Goal: Information Seeking & Learning: Check status

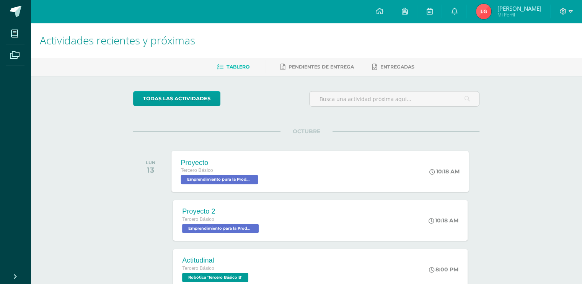
click at [221, 164] on div "Proyecto" at bounding box center [220, 162] width 79 height 8
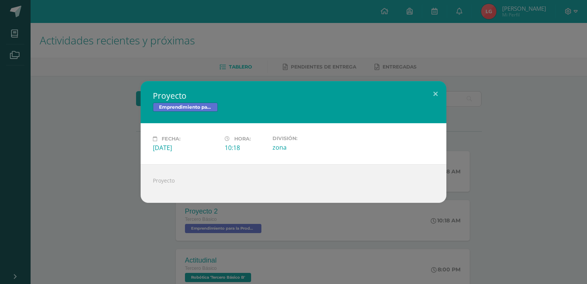
click at [128, 216] on div "Proyecto Emprendimiento para la Productividad Fecha: Lunes 13 de Octubre Hora: …" at bounding box center [293, 142] width 587 height 284
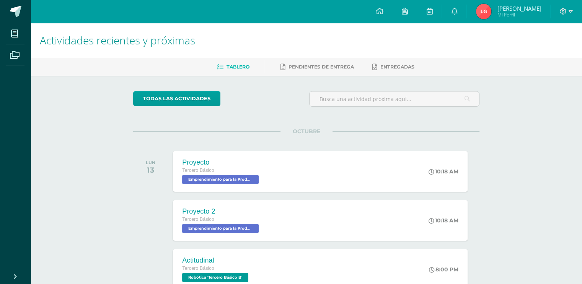
click at [213, 209] on div "Proyecto 2" at bounding box center [221, 211] width 78 height 8
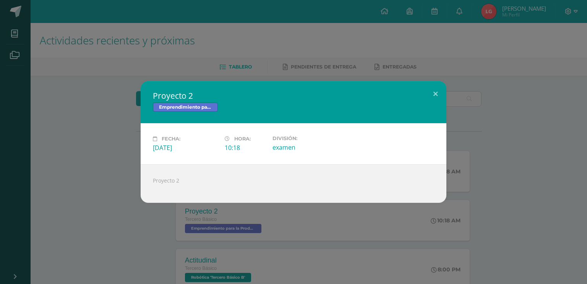
click at [110, 201] on div "Proyecto 2 Emprendimiento para la Productividad Fecha: Lunes 13 de Octubre Hora…" at bounding box center [293, 142] width 581 height 122
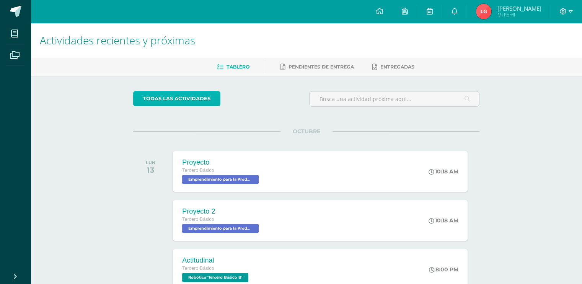
click at [185, 102] on link "todas las Actividades" at bounding box center [176, 98] width 87 height 15
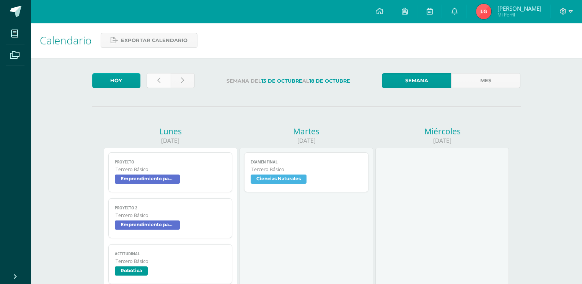
click at [161, 77] on link at bounding box center [158, 80] width 24 height 15
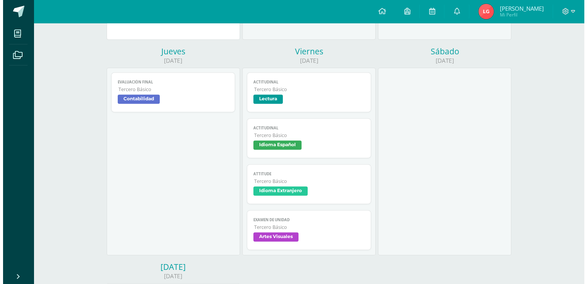
scroll to position [338, 0]
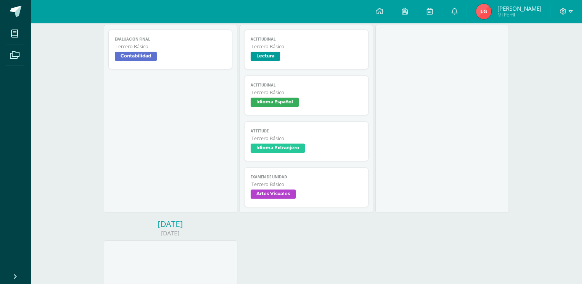
click at [262, 187] on span "Tercero Básico" at bounding box center [306, 184] width 111 height 7
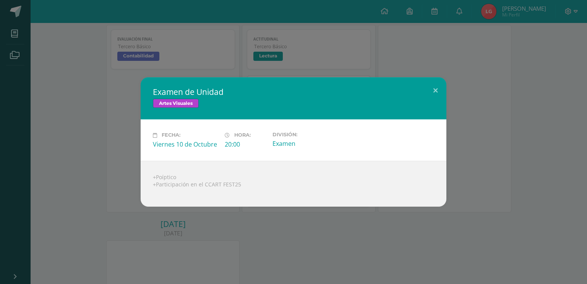
click at [262, 188] on div at bounding box center [293, 191] width 281 height 6
click at [333, 245] on div "Examen de Unidad Artes Visuales Fecha: Viernes 10 de Octubre Hora: 20:00 Divisi…" at bounding box center [293, 142] width 587 height 284
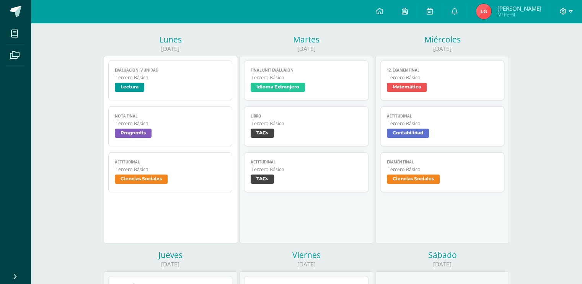
scroll to position [0, 0]
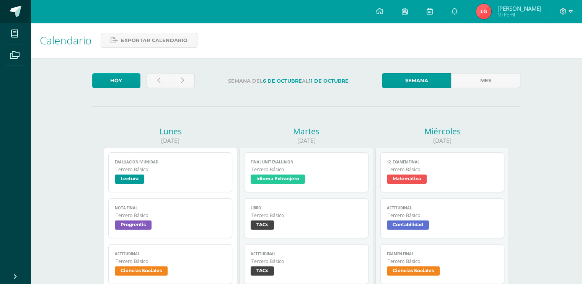
click at [10, 8] on span at bounding box center [15, 11] width 11 height 11
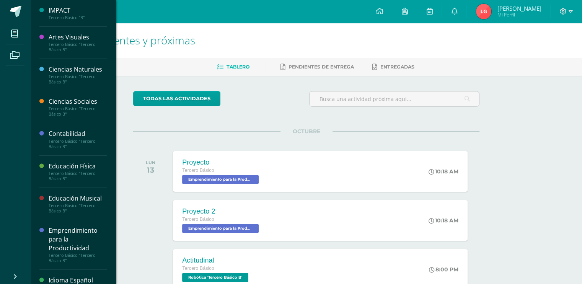
click at [75, 235] on div "Emprendimiento para la Productividad" at bounding box center [78, 239] width 58 height 26
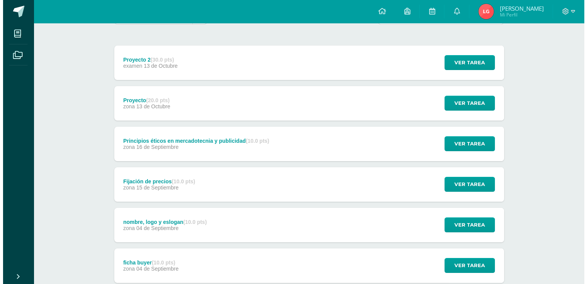
scroll to position [84, 0]
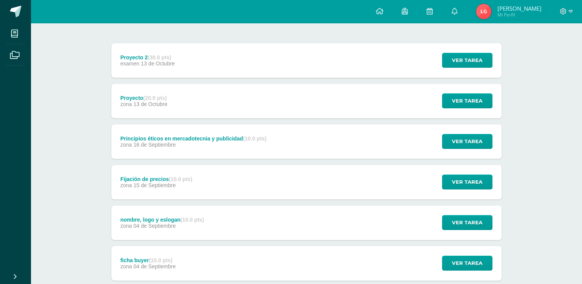
click at [190, 94] on div "Proyecto (20.0 pts) zona [DATE] Ver tarea Proyecto Emprendimiento para la Produ…" at bounding box center [306, 101] width 390 height 34
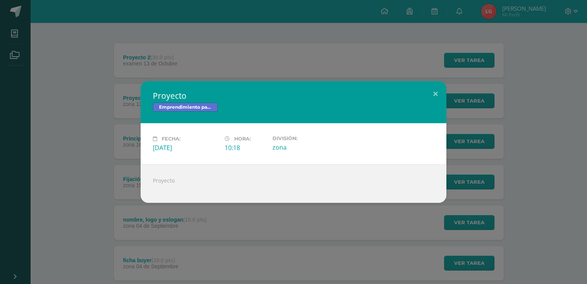
click at [124, 130] on div "Proyecto Emprendimiento para la Productividad Fecha: [DATE] Hora: 10:18 Divisió…" at bounding box center [293, 142] width 581 height 122
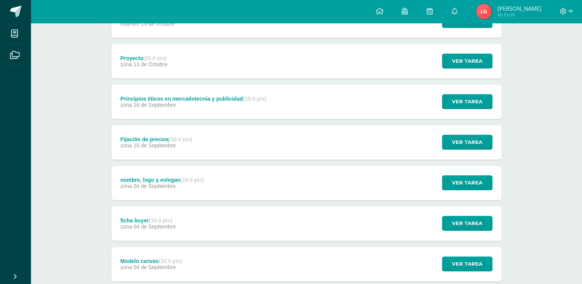
scroll to position [0, 0]
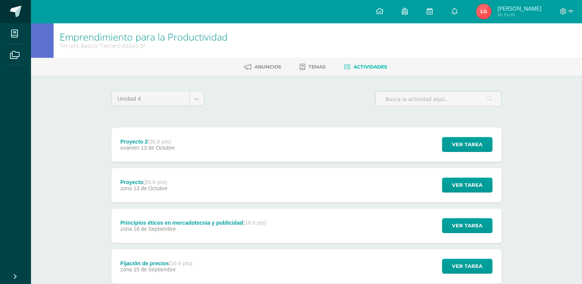
click at [19, 18] on link at bounding box center [15, 11] width 31 height 23
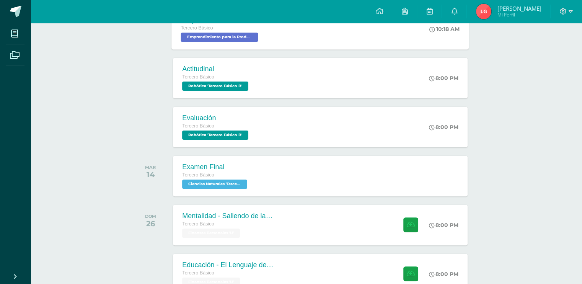
scroll to position [180, 0]
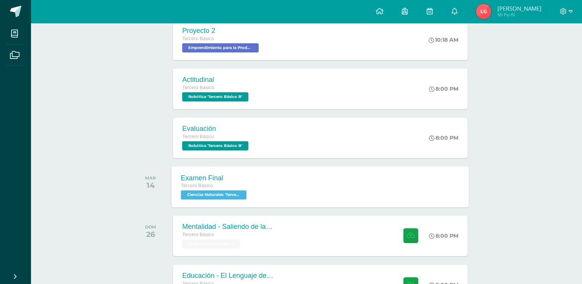
click at [298, 197] on div "Examen Final Tercero Básico Ciencias Naturales 'Tercero Básico B' Examen Final …" at bounding box center [320, 186] width 297 height 41
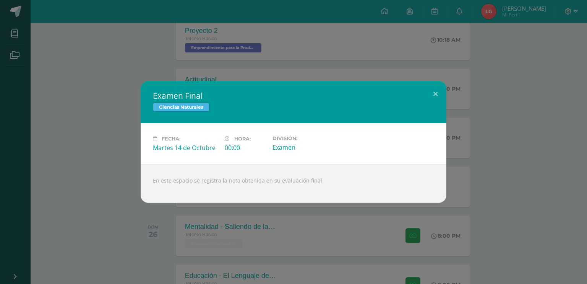
click at [56, 55] on div "Examen Final Ciencias Naturales Fecha: Martes 14 de Octubre Hora: 00:00 Divisió…" at bounding box center [293, 142] width 587 height 284
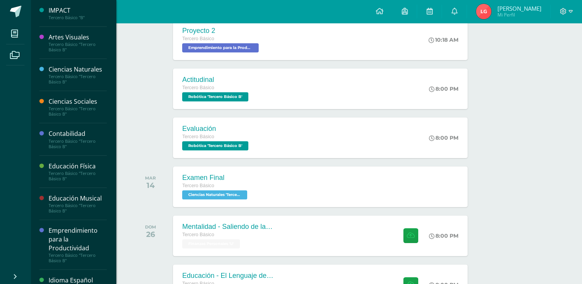
click at [59, 65] on div "Ciencias Naturales Tercero Básico "Tercero Básico B"" at bounding box center [72, 75] width 67 height 32
click at [60, 71] on div "Ciencias Naturales" at bounding box center [78, 69] width 58 height 9
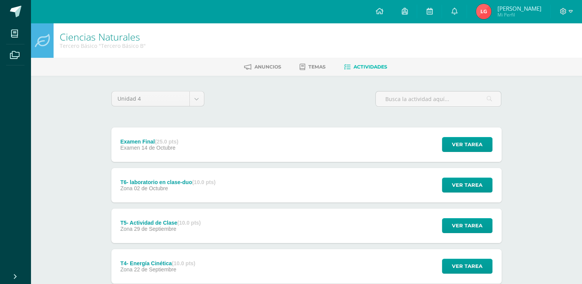
click at [196, 142] on div "Examen Final (25.0 pts) Examen 14 de Octubre Ver tarea Examen Final Ciencias Na…" at bounding box center [306, 144] width 390 height 34
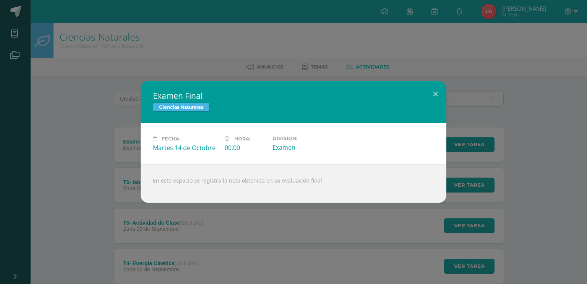
click at [56, 140] on div "Examen Final Ciencias Naturales Fecha: Martes 14 de Octubre Hora: 00:00 Divisió…" at bounding box center [293, 142] width 581 height 122
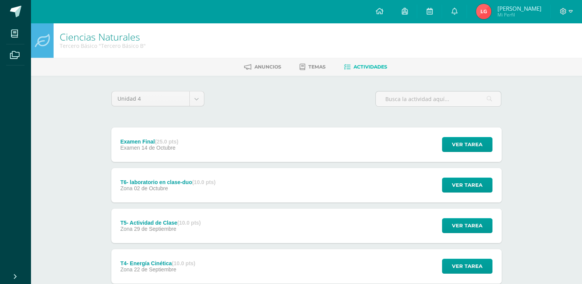
click at [199, 151] on div "Examen Final (25.0 pts) Examen 14 de Octubre Ver tarea Examen Final Ciencias Na…" at bounding box center [306, 144] width 390 height 34
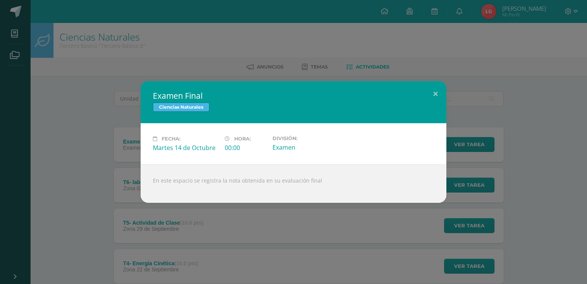
click at [46, 192] on div "Examen Final Ciencias Naturales Fecha: Martes 14 de Octubre Hora: 00:00 Divisió…" at bounding box center [293, 142] width 581 height 122
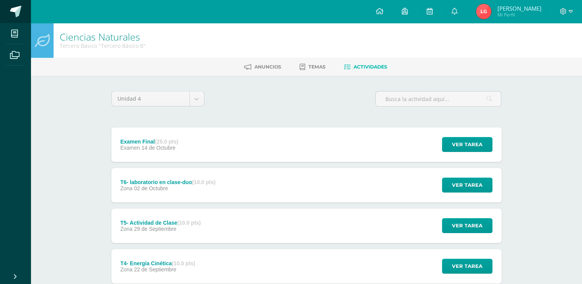
click at [15, 5] on link at bounding box center [15, 11] width 31 height 23
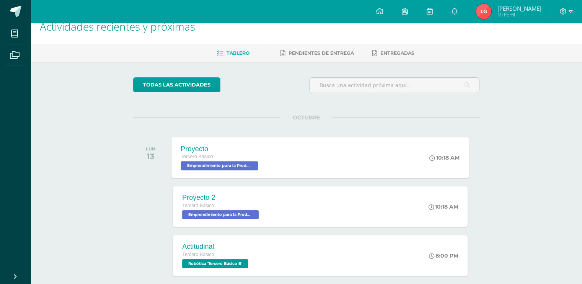
scroll to position [14, 0]
click at [276, 195] on div "Proyecto 2 Tercero Básico Emprendimiento para la Productividad 'Tercero Básico …" at bounding box center [320, 206] width 297 height 41
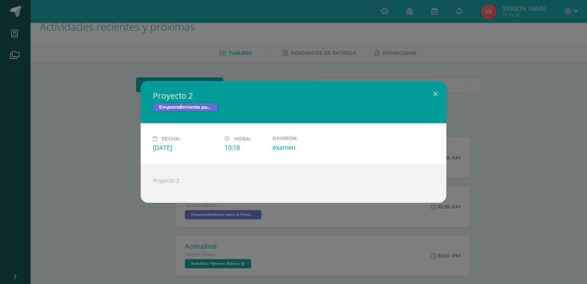
click at [72, 138] on div "Proyecto 2 Emprendimiento para la Productividad Fecha: Lunes 13 de Octubre Hora…" at bounding box center [293, 142] width 581 height 122
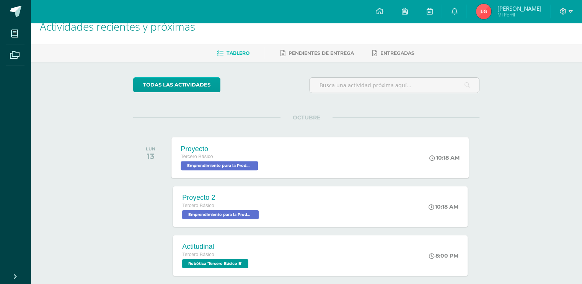
click at [282, 176] on div "Proyecto Tercero Básico Emprendimiento para la Productividad 'Tercero Básico B'…" at bounding box center [320, 157] width 297 height 41
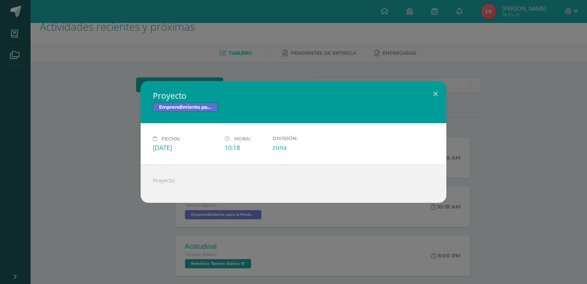
click at [54, 138] on div "Proyecto Emprendimiento para la Productividad Fecha: Lunes 13 de Octubre Hora: …" at bounding box center [293, 142] width 581 height 122
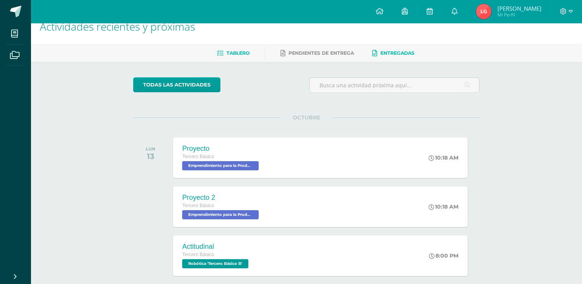
click at [395, 55] on span "Entregadas" at bounding box center [397, 53] width 34 height 6
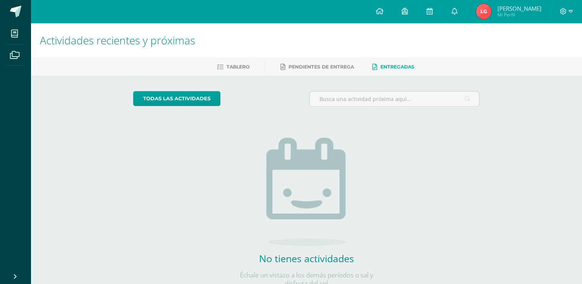
click at [491, 15] on img at bounding box center [483, 11] width 15 height 15
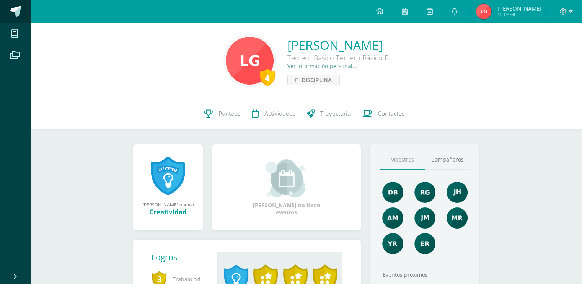
click at [14, 4] on link at bounding box center [15, 11] width 31 height 23
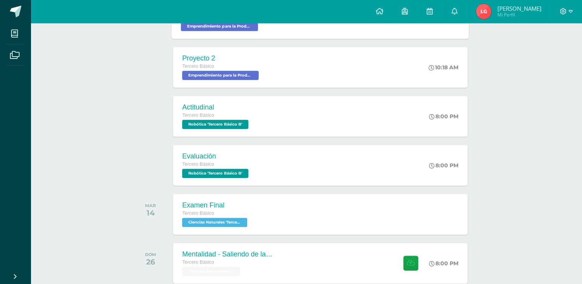
scroll to position [158, 0]
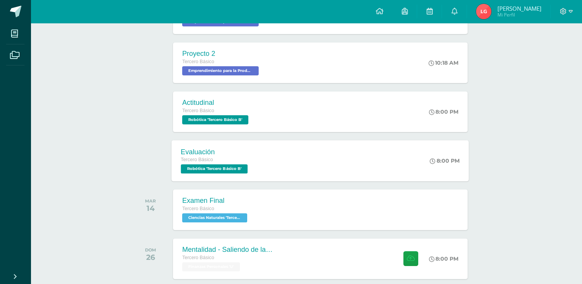
click at [253, 153] on div "Evaluación Tercero Básico Robótica 'Tercero Básico B'" at bounding box center [215, 160] width 87 height 41
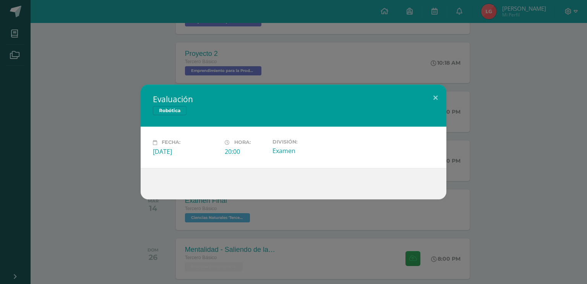
click at [71, 112] on div "Evaluación Robótica Fecha: [DATE] Hora: 20:00 División: Examen" at bounding box center [293, 142] width 581 height 114
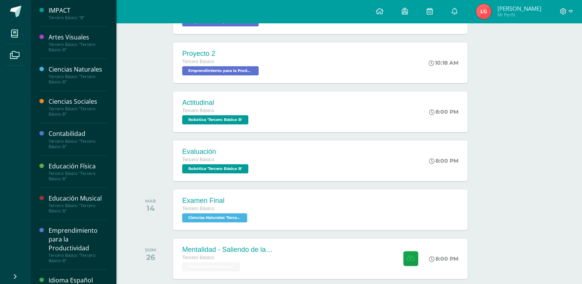
scroll to position [278, 0]
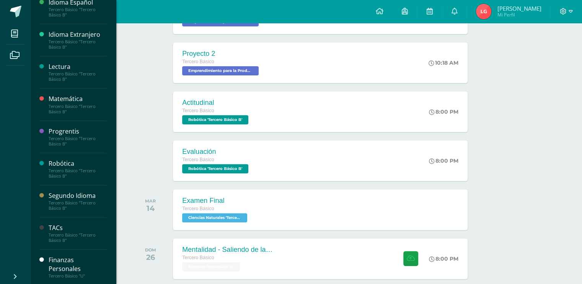
click at [70, 161] on div "Robótica" at bounding box center [78, 163] width 58 height 9
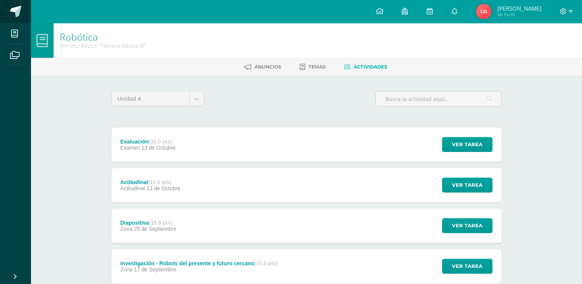
click at [17, 7] on span at bounding box center [15, 11] width 11 height 11
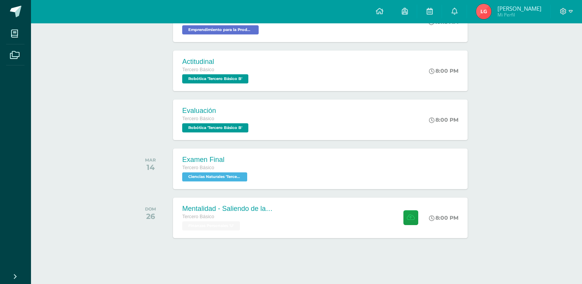
scroll to position [200, 0]
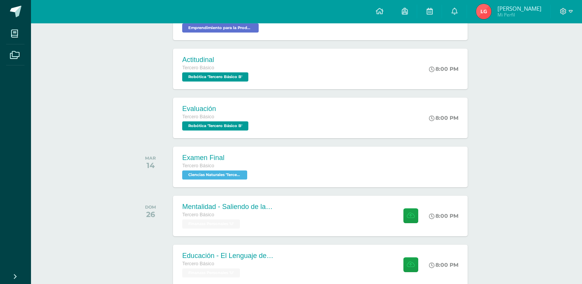
click at [353, 12] on div "Configuración Cerrar sesión [PERSON_NAME] Mi Perfil Avisos 1 avisos sin leer Av…" at bounding box center [306, 11] width 551 height 23
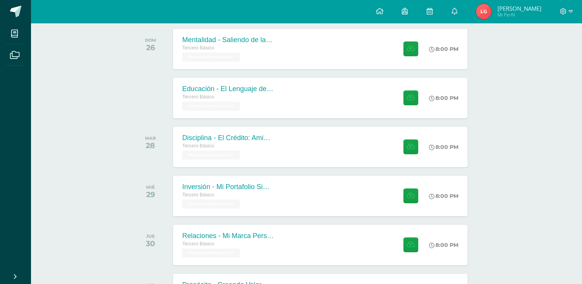
scroll to position [441, 0]
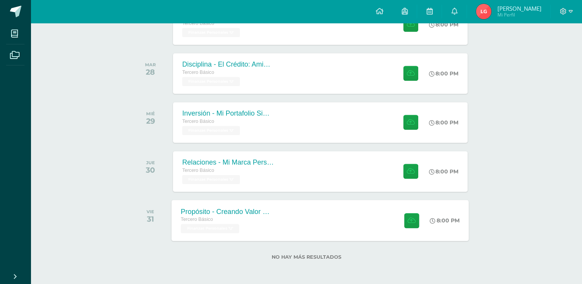
click at [266, 231] on div "Tercero Básico Finanzas Personales 'U'" at bounding box center [227, 224] width 93 height 18
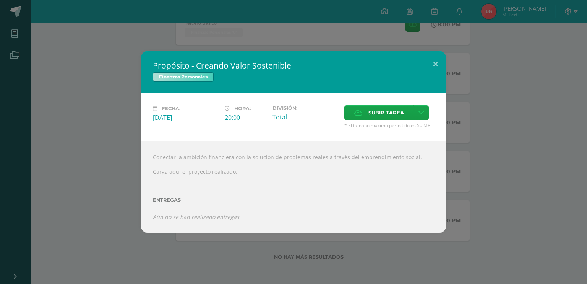
click at [532, 61] on div "Propósito - Creando Valor Sostenible Finanzas Personales Fecha: [DATE] Hora: 20…" at bounding box center [293, 142] width 581 height 182
